Goal: Transaction & Acquisition: Purchase product/service

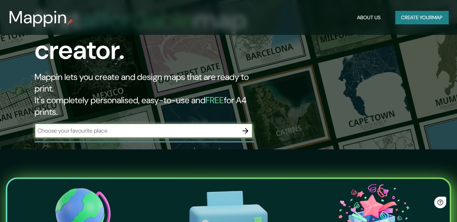
scroll to position [109, 0]
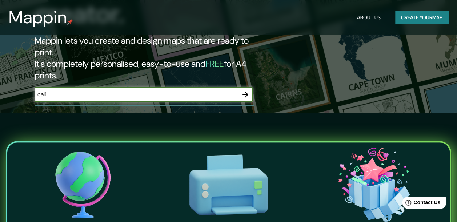
type input "cali"
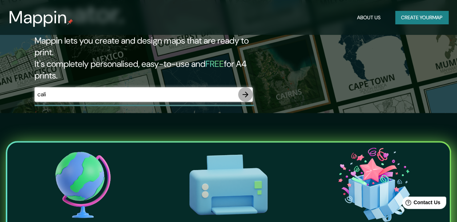
click at [244, 90] on icon "button" at bounding box center [245, 94] width 9 height 9
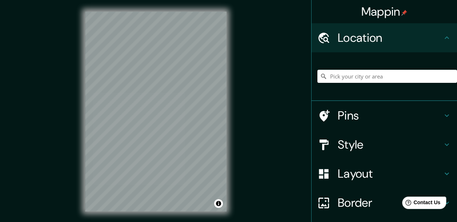
drag, startPoint x: 356, startPoint y: 38, endPoint x: 344, endPoint y: 43, distance: 13.0
click at [344, 43] on h4 "Location" at bounding box center [390, 38] width 105 height 15
click at [351, 72] on input "Pick your city or area" at bounding box center [388, 76] width 140 height 13
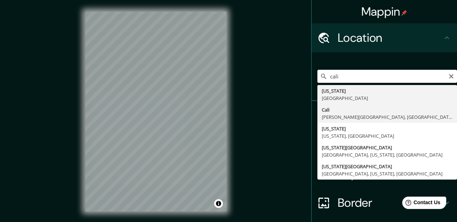
type input "[GEOGRAPHIC_DATA], [PERSON_NAME][GEOGRAPHIC_DATA], [GEOGRAPHIC_DATA]"
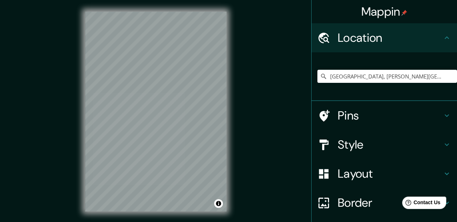
click at [256, 70] on div "Mappin Location [GEOGRAPHIC_DATA], [PERSON_NAME][GEOGRAPHIC_DATA], [GEOGRAPHIC_…" at bounding box center [228, 117] width 457 height 235
click at [237, 20] on div "© Mapbox © OpenStreetMap Improve this map" at bounding box center [156, 111] width 165 height 223
click at [70, 124] on div "Mappin Location [GEOGRAPHIC_DATA], [PERSON_NAME][GEOGRAPHIC_DATA], [GEOGRAPHIC_…" at bounding box center [228, 117] width 457 height 235
click at [344, 168] on h4 "Layout" at bounding box center [390, 174] width 105 height 15
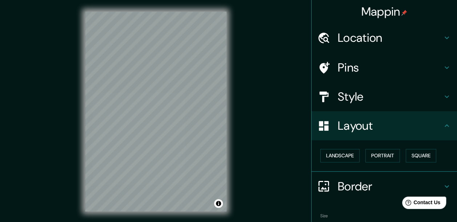
drag, startPoint x: 352, startPoint y: 136, endPoint x: 341, endPoint y: 136, distance: 10.9
click at [352, 135] on div "Layout" at bounding box center [385, 125] width 146 height 29
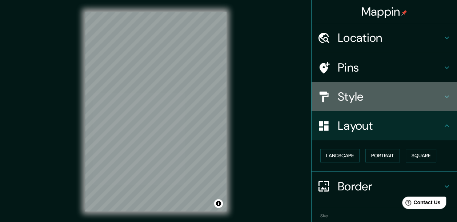
click at [356, 102] on h4 "Style" at bounding box center [390, 97] width 105 height 15
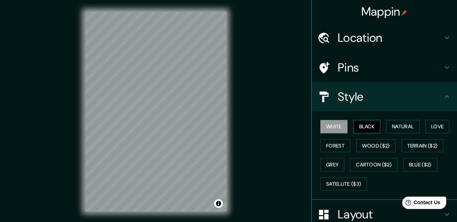
click at [364, 129] on button "Black" at bounding box center [367, 126] width 27 height 13
click at [336, 128] on button "White" at bounding box center [334, 126] width 27 height 13
click at [178, 107] on div at bounding box center [176, 105] width 6 height 6
click at [176, 106] on div at bounding box center [175, 105] width 6 height 6
click at [176, 106] on div at bounding box center [177, 105] width 6 height 6
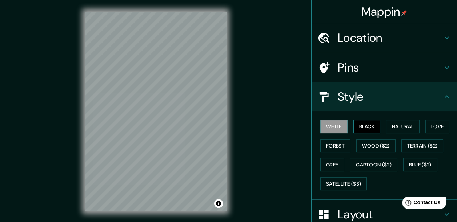
click at [374, 123] on button "Black" at bounding box center [367, 126] width 27 height 13
